Goal: Transaction & Acquisition: Obtain resource

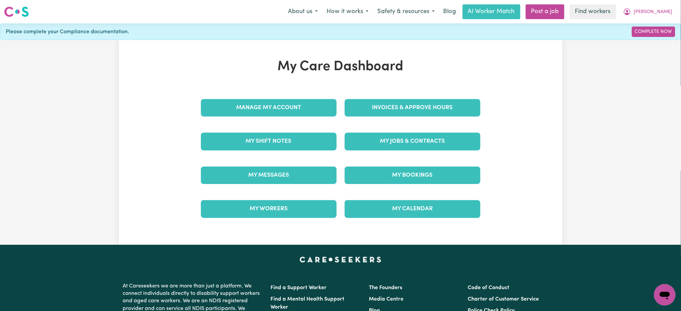
click at [307, 98] on div "Manage My Account" at bounding box center [269, 108] width 144 height 34
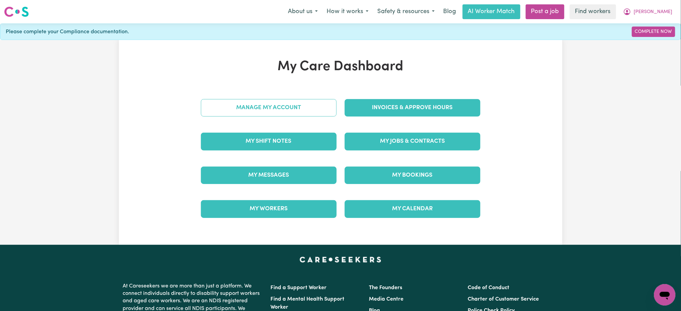
click at [319, 104] on link "Manage My Account" at bounding box center [269, 107] width 136 height 17
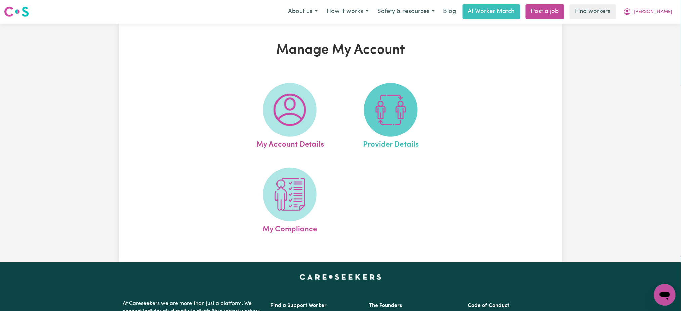
click at [369, 105] on span at bounding box center [391, 110] width 54 height 54
select select "NDIS_FUNDING_PLAN_MANAGED"
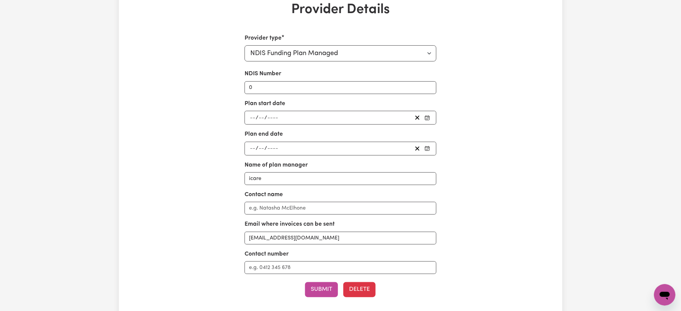
scroll to position [89, 0]
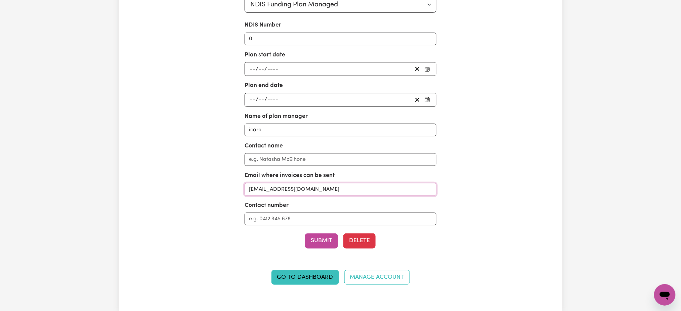
click at [355, 186] on input "[EMAIL_ADDRESS][DOMAIN_NAME]" at bounding box center [340, 189] width 192 height 13
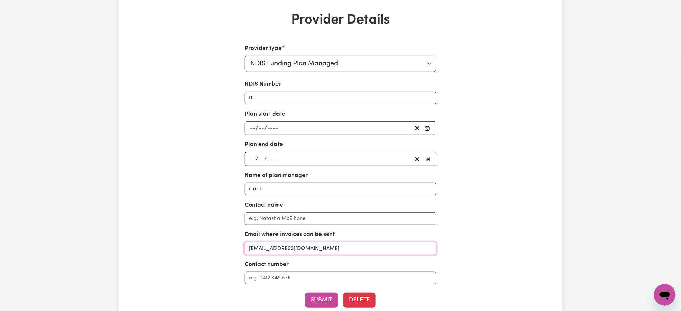
scroll to position [0, 0]
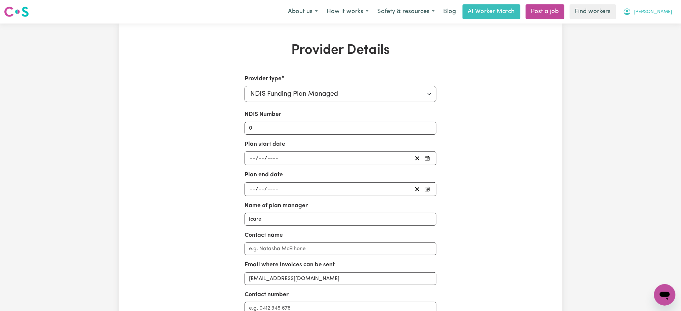
click at [672, 13] on button "[PERSON_NAME]" at bounding box center [647, 12] width 58 height 14
click at [668, 19] on div "About us How it works Safety & resources Blog AI Worker Match Post a job Find w…" at bounding box center [479, 11] width 393 height 15
click at [664, 27] on div "Provider Details Provider type Select your provider type... Privately Aged Care…" at bounding box center [340, 212] width 681 height 377
click at [666, 8] on button "[PERSON_NAME]" at bounding box center [647, 12] width 58 height 14
click at [662, 27] on link "My Dashboard" at bounding box center [649, 26] width 53 height 13
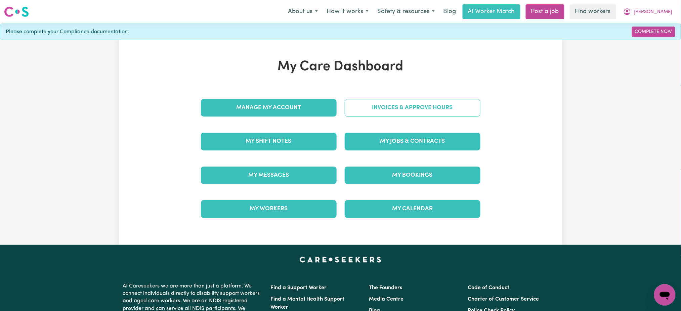
click at [466, 104] on link "Invoices & Approve Hours" at bounding box center [412, 107] width 136 height 17
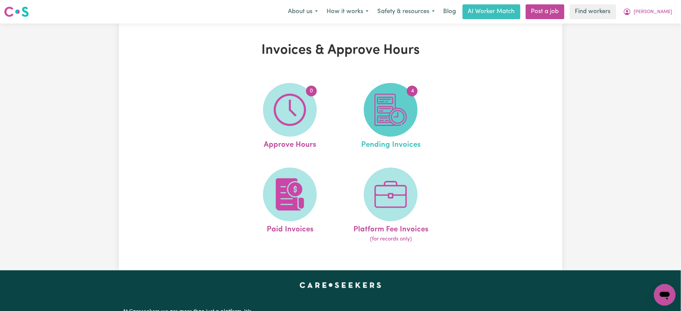
click at [405, 122] on img at bounding box center [390, 110] width 32 height 32
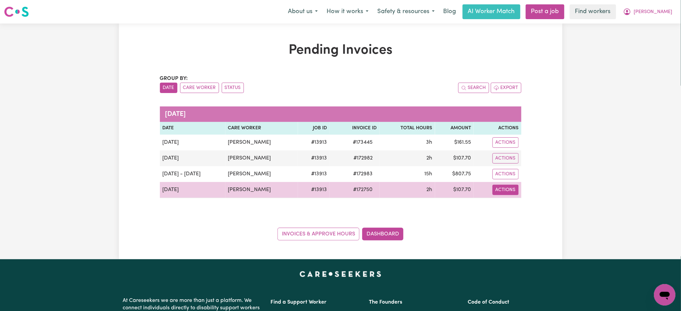
click at [509, 192] on button "Actions" at bounding box center [505, 190] width 26 height 10
click at [518, 201] on link "Download Invoice" at bounding box center [525, 205] width 61 height 13
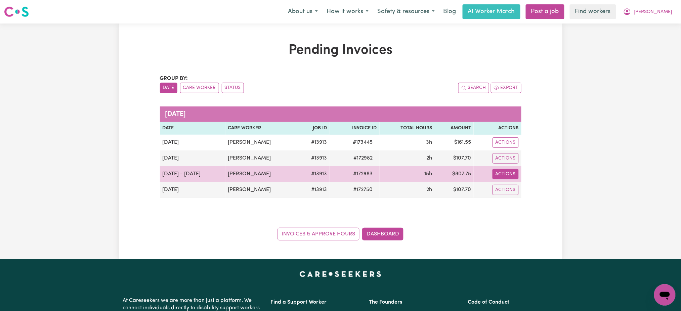
click at [509, 176] on button "Actions" at bounding box center [505, 174] width 26 height 10
click at [513, 188] on link "Download Invoice" at bounding box center [525, 189] width 61 height 13
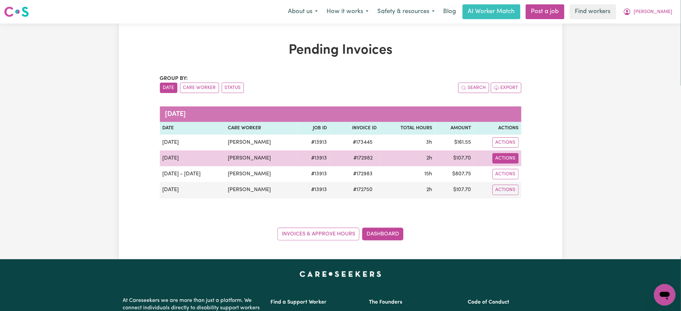
click at [512, 159] on button "Actions" at bounding box center [505, 158] width 26 height 10
click at [515, 170] on link "Download Invoice" at bounding box center [525, 173] width 61 height 13
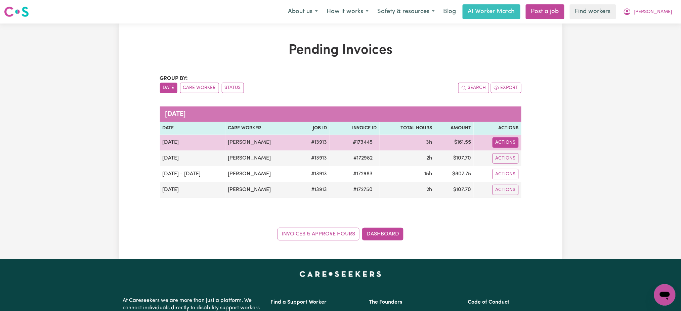
click at [509, 139] on button "Actions" at bounding box center [505, 142] width 26 height 10
click at [514, 154] on link "Download Invoice" at bounding box center [525, 157] width 61 height 13
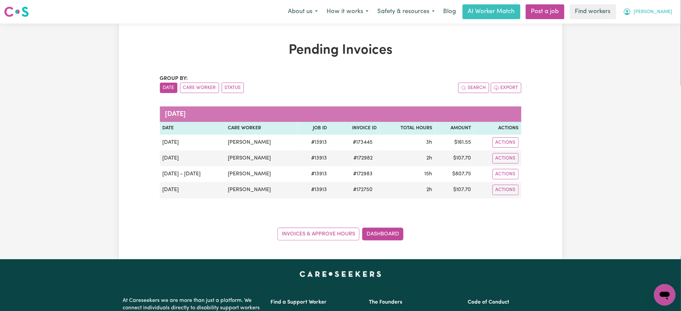
click at [659, 12] on span "[PERSON_NAME]" at bounding box center [653, 11] width 39 height 7
click at [650, 37] on link "Logout" at bounding box center [649, 38] width 53 height 13
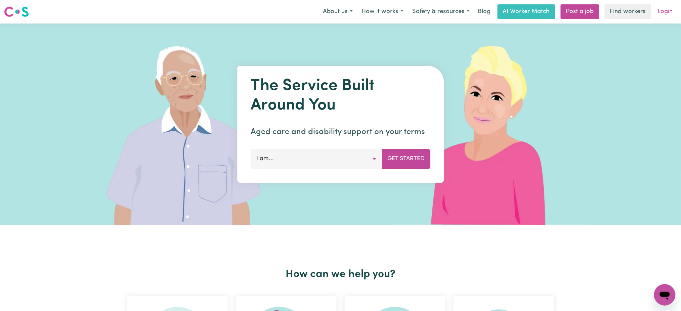
click at [659, 9] on link "Login" at bounding box center [664, 11] width 23 height 15
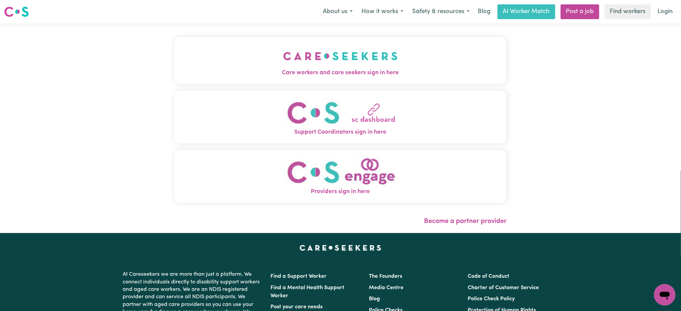
click at [348, 50] on img "Care workers and care seekers sign in here" at bounding box center [340, 56] width 114 height 25
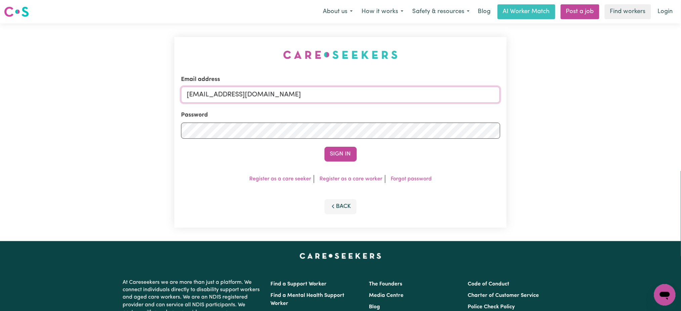
drag, startPoint x: 216, startPoint y: 91, endPoint x: 221, endPoint y: 104, distance: 14.0
click at [216, 91] on input "[EMAIL_ADDRESS][DOMAIN_NAME]" at bounding box center [340, 95] width 319 height 16
drag, startPoint x: 222, startPoint y: 92, endPoint x: 513, endPoint y: 90, distance: 291.4
click at [513, 90] on div "Email address [EMAIL_ADDRESS][DOMAIN_NAME] Password Sign In Register as a care …" at bounding box center [340, 133] width 681 height 218
type input "superuser~[EMAIL_ADDRESS][DOMAIN_NAME]"
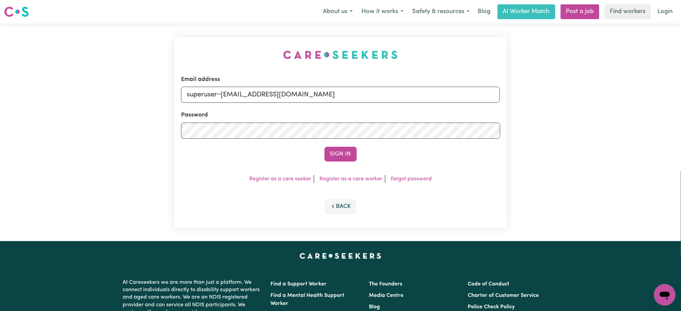
click at [324, 147] on button "Sign In" at bounding box center [340, 154] width 32 height 15
